Goal: Transaction & Acquisition: Purchase product/service

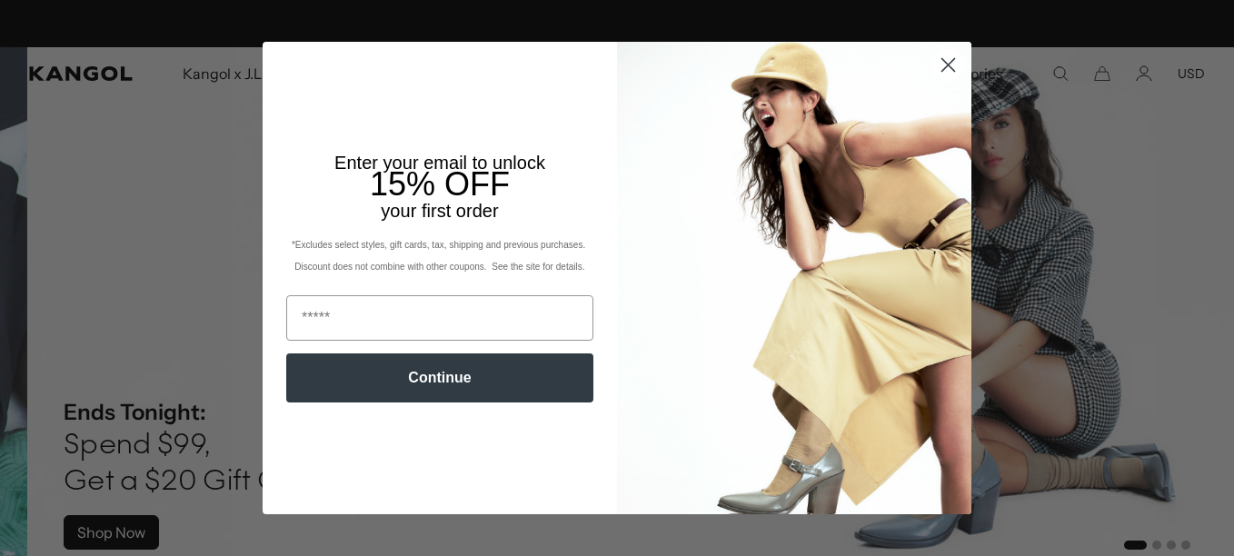
scroll to position [0, 374]
click at [939, 62] on circle "Close dialog" at bounding box center [948, 65] width 30 height 30
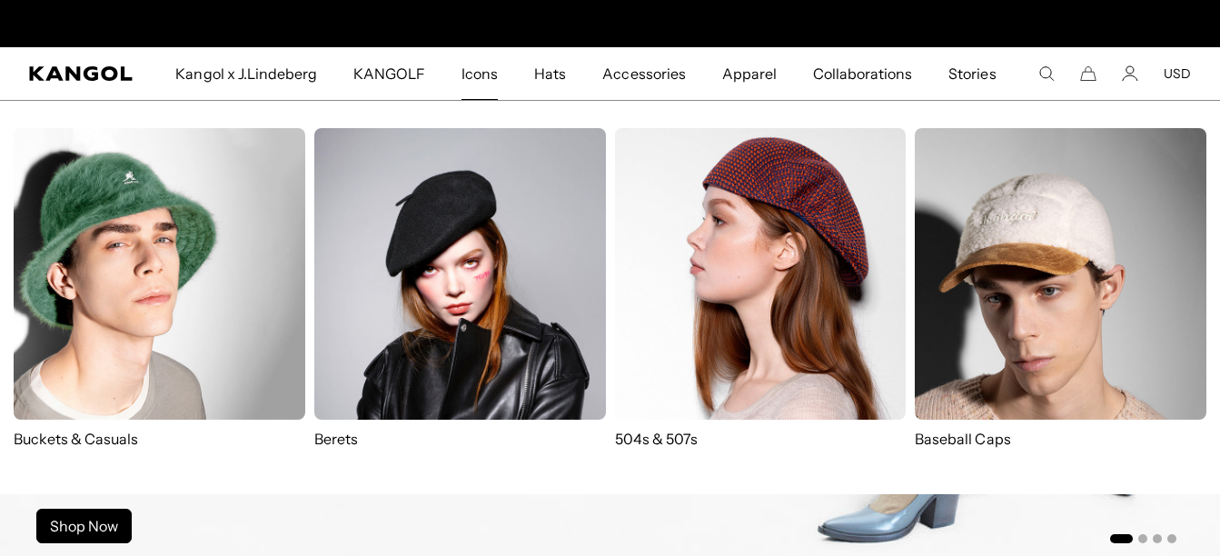
scroll to position [0, 0]
click at [182, 233] on img at bounding box center [160, 274] width 292 height 292
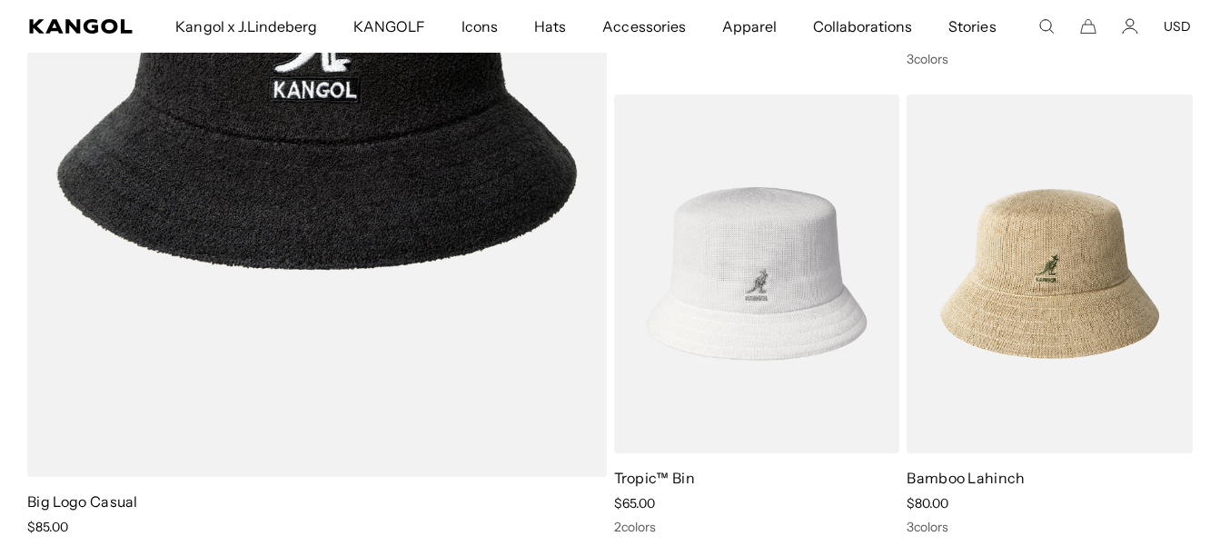
scroll to position [0, 374]
